Goal: Book appointment/travel/reservation

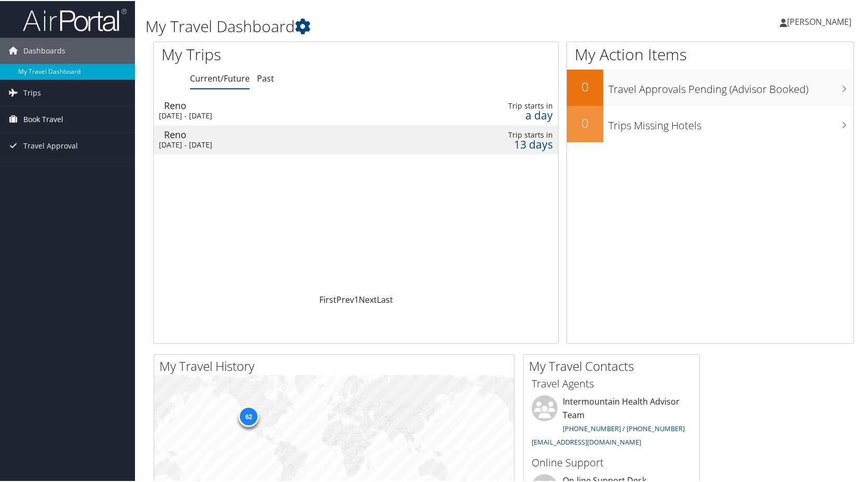
click at [35, 118] on span "Book Travel" at bounding box center [43, 118] width 40 height 26
click at [37, 171] on link "Book/Manage Online Trips" at bounding box center [67, 171] width 135 height 16
